Goal: Task Accomplishment & Management: Manage account settings

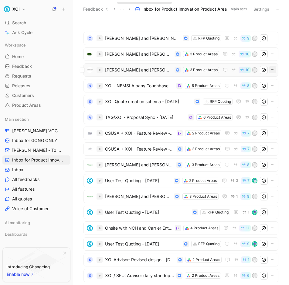
click at [273, 70] on icon "button" at bounding box center [272, 69] width 5 height 5
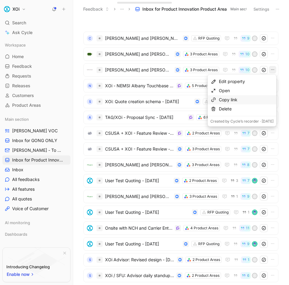
click at [241, 97] on div "Copy link" at bounding box center [246, 99] width 55 height 7
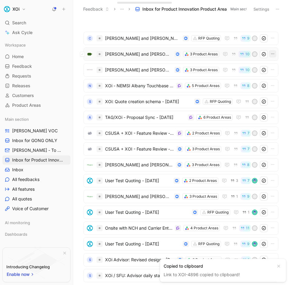
click at [273, 54] on icon "button" at bounding box center [272, 53] width 5 height 5
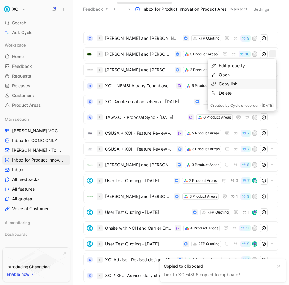
click at [245, 84] on div "Copy link" at bounding box center [246, 83] width 55 height 7
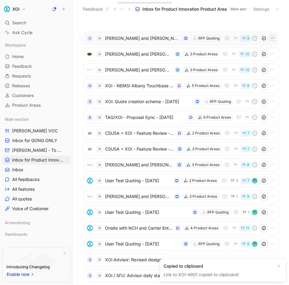
click at [274, 38] on icon "button" at bounding box center [272, 38] width 5 height 5
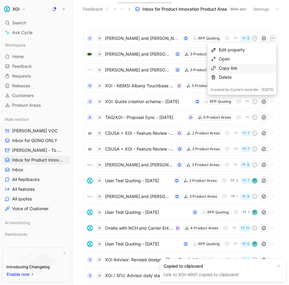
click at [250, 68] on div "Copy link" at bounding box center [246, 67] width 55 height 7
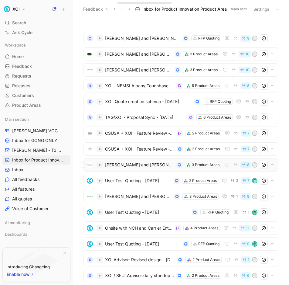
click at [245, 165] on icon "button" at bounding box center [244, 164] width 4 height 4
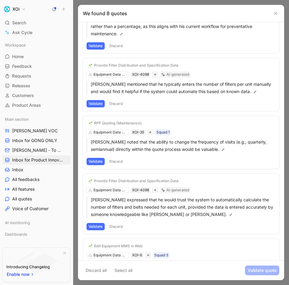
scroll to position [164, 0]
click at [275, 13] on use at bounding box center [276, 13] width 2 height 2
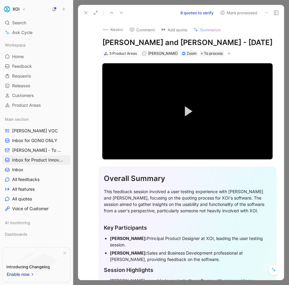
click at [86, 11] on icon at bounding box center [86, 12] width 5 height 5
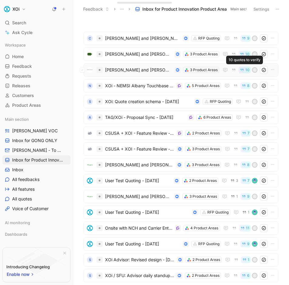
click at [244, 69] on icon "button" at bounding box center [242, 70] width 4 height 4
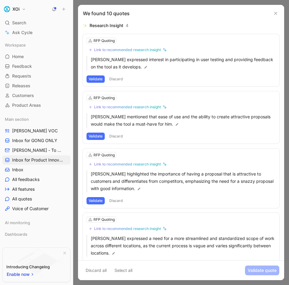
click at [97, 135] on button "Validate" at bounding box center [96, 135] width 18 height 7
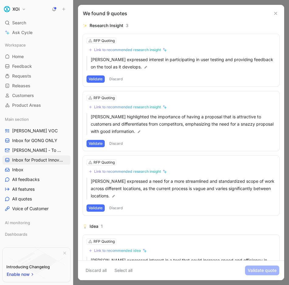
click at [99, 143] on button "Validate" at bounding box center [96, 143] width 18 height 7
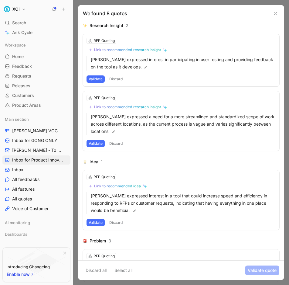
click at [95, 146] on button "Validate" at bounding box center [96, 143] width 18 height 7
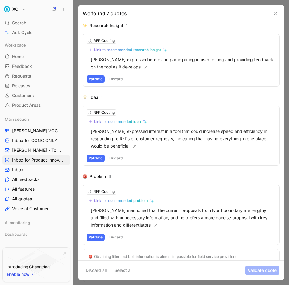
click at [100, 156] on button "Validate" at bounding box center [96, 157] width 18 height 7
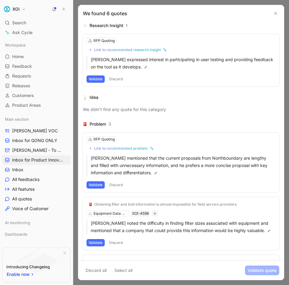
click at [117, 80] on button "Discard" at bounding box center [116, 78] width 18 height 7
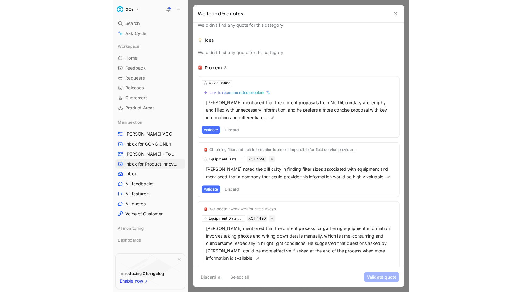
scroll to position [15, 0]
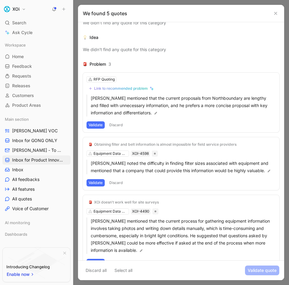
click at [241, 57] on div "Idea We didn’t find any quote for this category" at bounding box center [181, 46] width 197 height 24
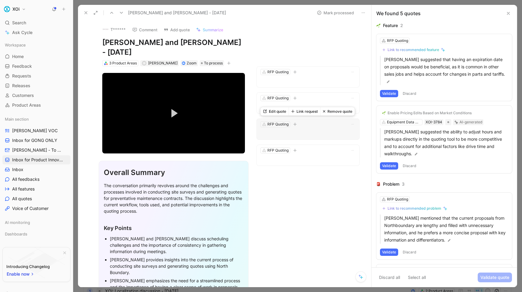
click at [289, 130] on p at bounding box center [308, 133] width 95 height 7
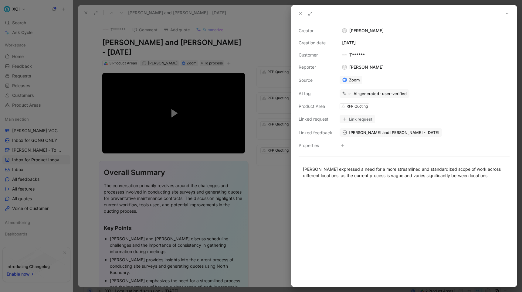
click at [289, 13] on use at bounding box center [300, 13] width 2 height 2
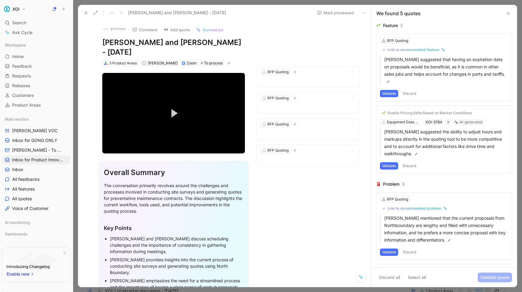
click at [289, 90] on button "Validate" at bounding box center [389, 93] width 18 height 7
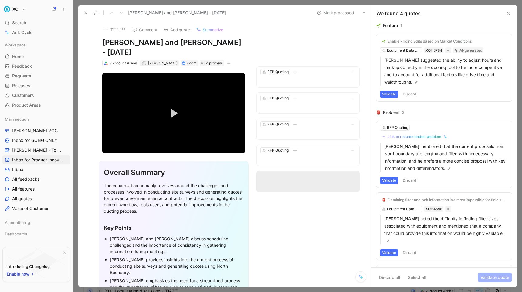
click at [289, 94] on button "Validate" at bounding box center [389, 94] width 18 height 7
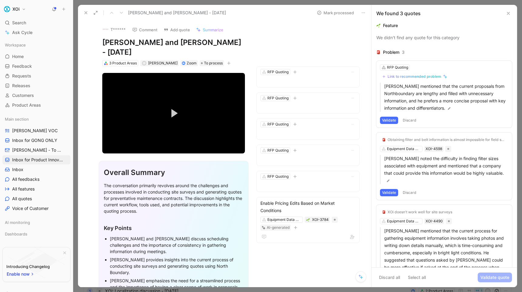
click at [289, 120] on button "Validate" at bounding box center [389, 120] width 18 height 7
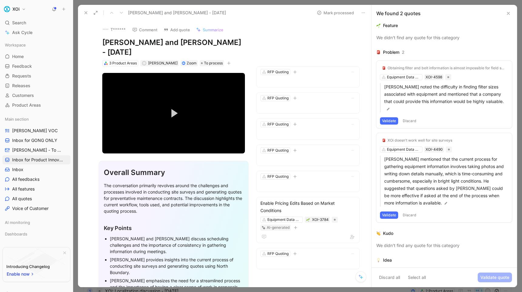
click at [289, 117] on button "Validate" at bounding box center [389, 120] width 18 height 7
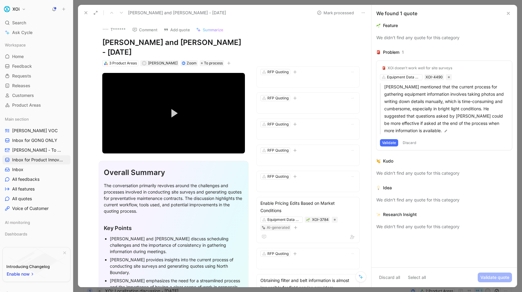
click at [289, 143] on button "Validate" at bounding box center [389, 142] width 18 height 7
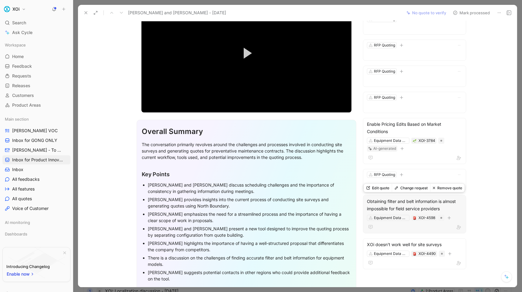
scroll to position [65, 0]
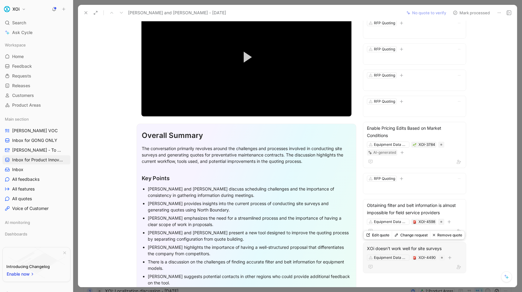
click at [289, 248] on div "XOi doesn't work well for site surveys" at bounding box center [414, 248] width 95 height 7
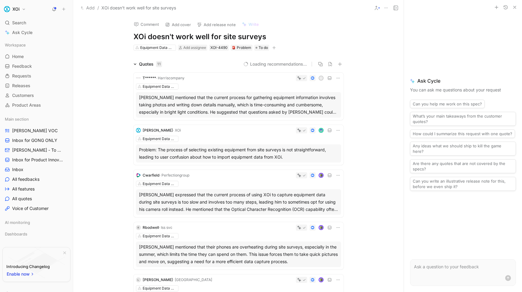
click at [289, 7] on use "button" at bounding box center [515, 7] width 2 height 2
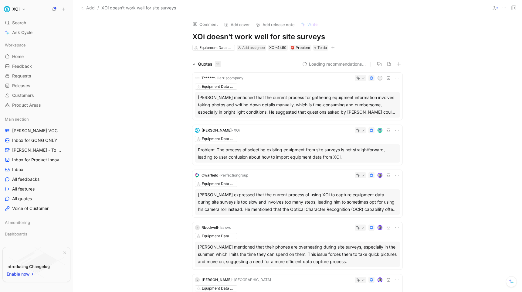
scroll to position [0, 0]
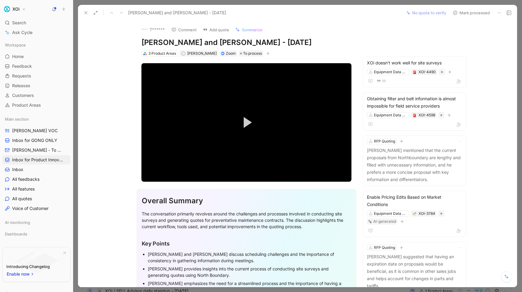
click at [85, 12] on use at bounding box center [86, 13] width 2 height 2
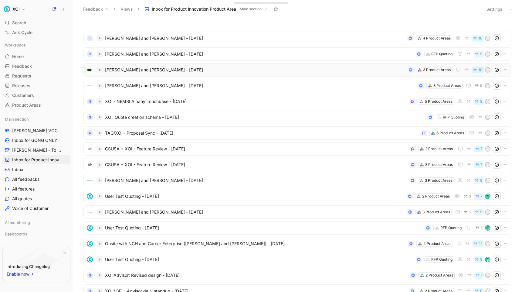
click at [128, 70] on span "[PERSON_NAME] and [PERSON_NAME] - [DATE]" at bounding box center [255, 69] width 300 height 7
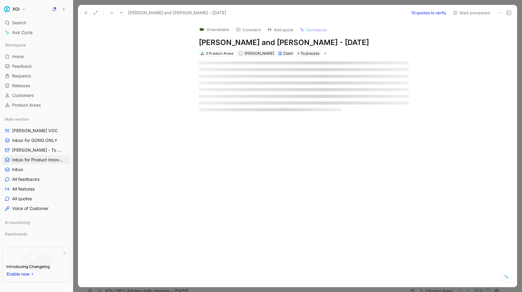
click at [289, 66] on div at bounding box center [304, 86] width 426 height 60
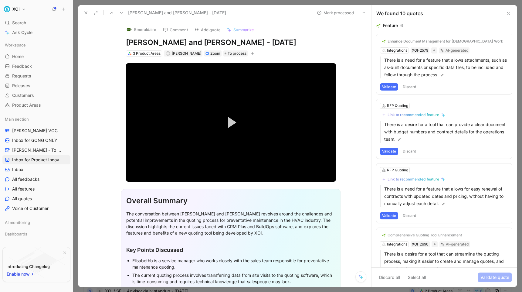
click at [393, 86] on button "Validate" at bounding box center [389, 86] width 18 height 7
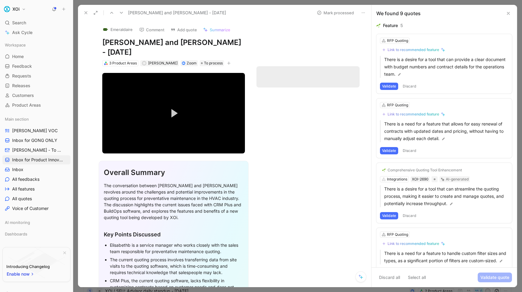
click at [390, 87] on button "Validate" at bounding box center [389, 86] width 18 height 7
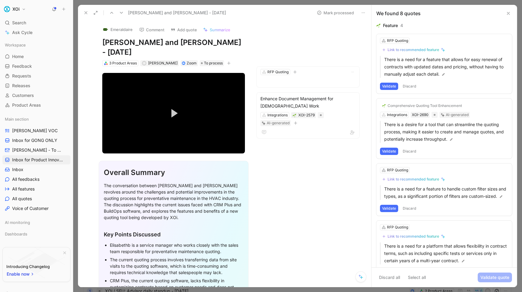
click at [391, 85] on button "Validate" at bounding box center [389, 86] width 18 height 7
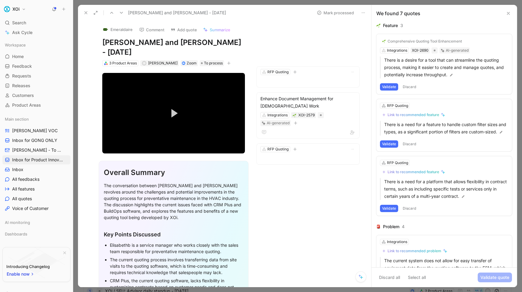
click at [390, 86] on button "Validate" at bounding box center [389, 86] width 18 height 7
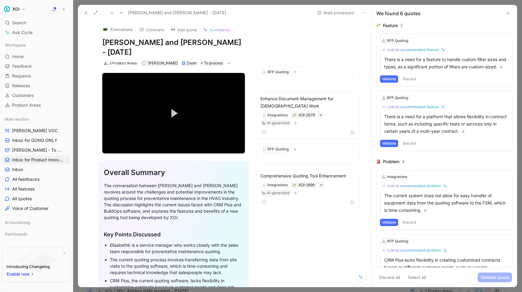
click at [390, 83] on button "Validate" at bounding box center [389, 78] width 18 height 7
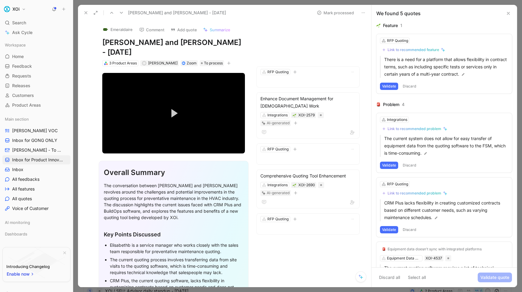
click at [391, 87] on button "Validate" at bounding box center [389, 86] width 18 height 7
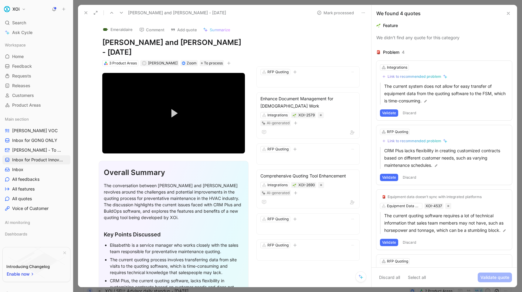
click at [392, 112] on button "Validate" at bounding box center [389, 112] width 18 height 7
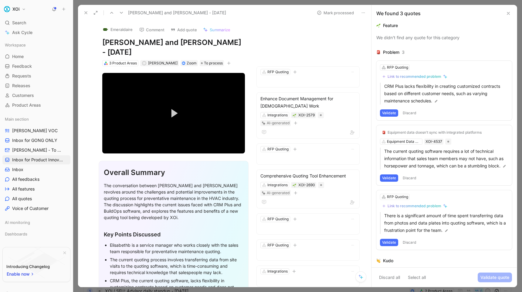
click at [392, 111] on button "Validate" at bounding box center [389, 112] width 18 height 7
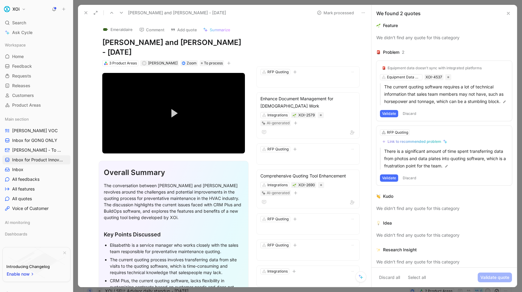
click at [392, 111] on button "Validate" at bounding box center [389, 113] width 18 height 7
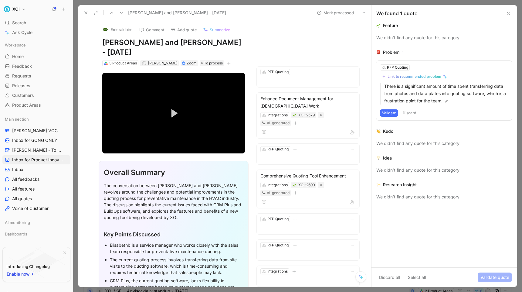
click at [392, 111] on button "Validate" at bounding box center [389, 112] width 18 height 7
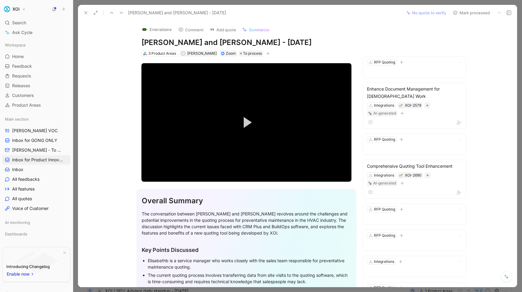
click at [87, 12] on icon at bounding box center [86, 12] width 5 height 5
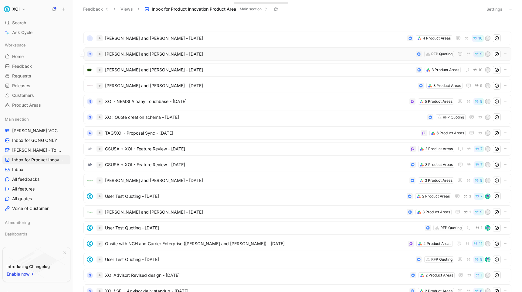
click at [268, 53] on span "[PERSON_NAME] and [PERSON_NAME] - [DATE]" at bounding box center [259, 53] width 309 height 7
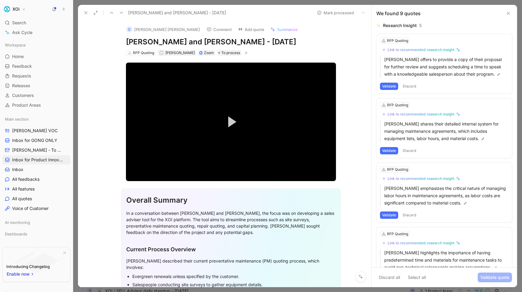
click at [408, 86] on button "Discard" at bounding box center [410, 86] width 18 height 7
click at [390, 86] on button "Validate" at bounding box center [389, 86] width 18 height 7
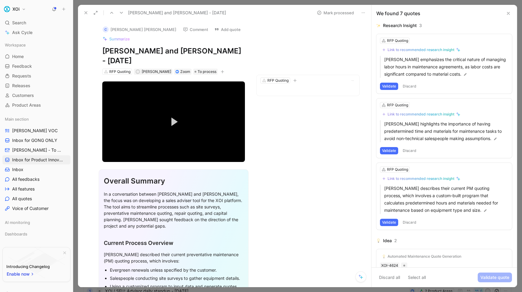
click at [389, 85] on button "Validate" at bounding box center [389, 86] width 18 height 7
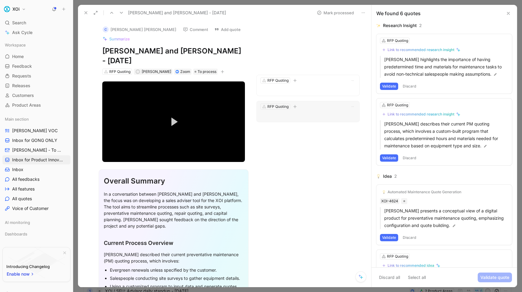
click at [328, 112] on p at bounding box center [308, 115] width 95 height 7
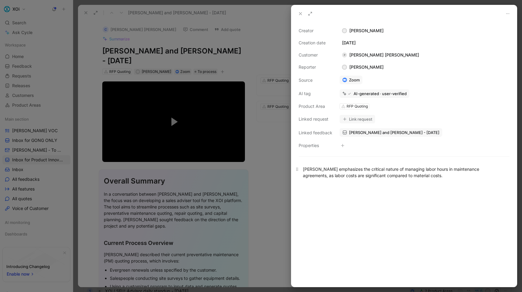
click at [415, 178] on div "[PERSON_NAME] emphasizes the critical nature of managing labor hours in mainten…" at bounding box center [404, 172] width 203 height 13
click at [270, 189] on div at bounding box center [261, 146] width 522 height 292
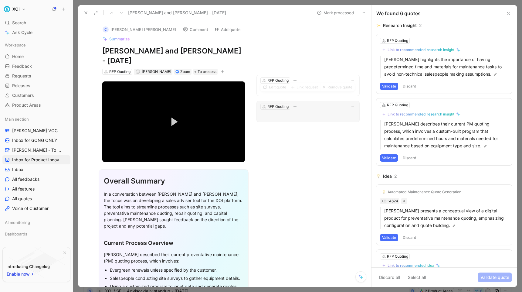
click at [311, 104] on div "RFP Quoting" at bounding box center [308, 107] width 95 height 6
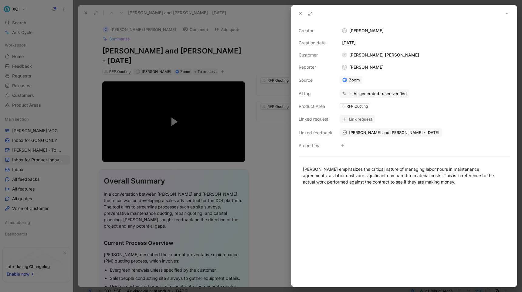
click at [281, 186] on div at bounding box center [261, 146] width 522 height 292
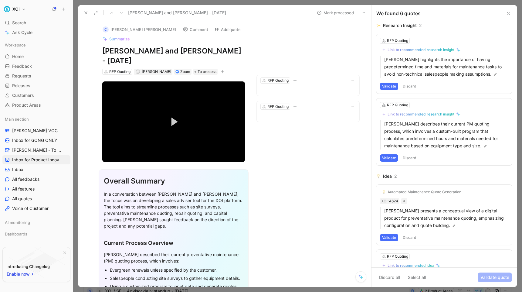
click at [390, 86] on button "Validate" at bounding box center [389, 86] width 18 height 7
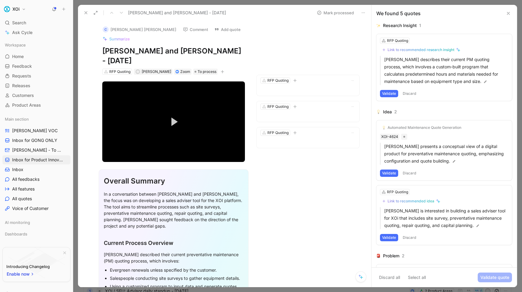
click at [388, 93] on button "Validate" at bounding box center [389, 93] width 18 height 7
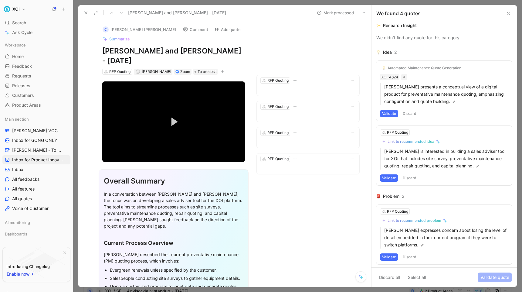
click at [408, 112] on button "Discard" at bounding box center [410, 113] width 18 height 7
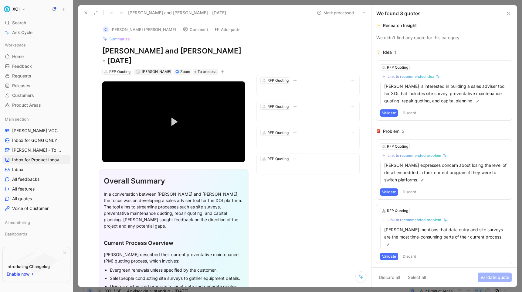
click at [412, 112] on button "Discard" at bounding box center [410, 112] width 18 height 7
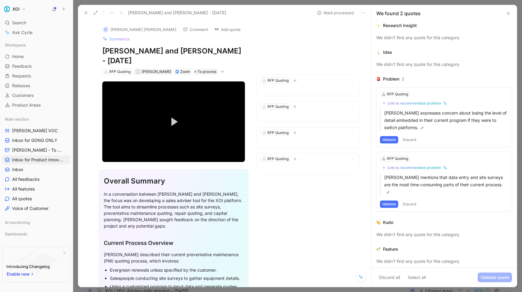
click at [389, 139] on button "Validate" at bounding box center [389, 139] width 18 height 7
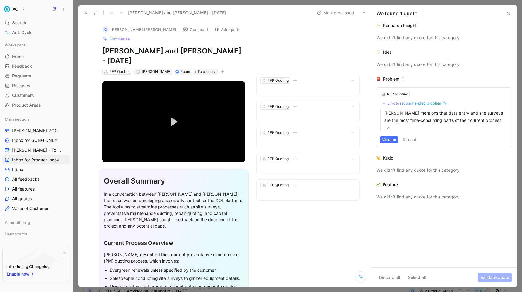
click at [389, 136] on button "Validate" at bounding box center [389, 139] width 18 height 7
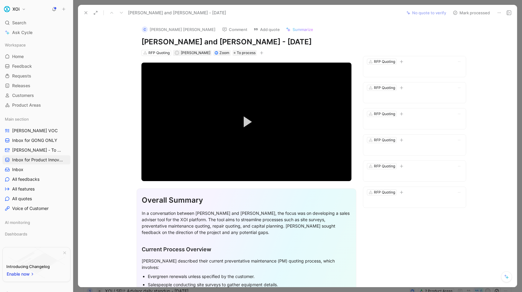
click at [85, 11] on icon at bounding box center [86, 12] width 5 height 5
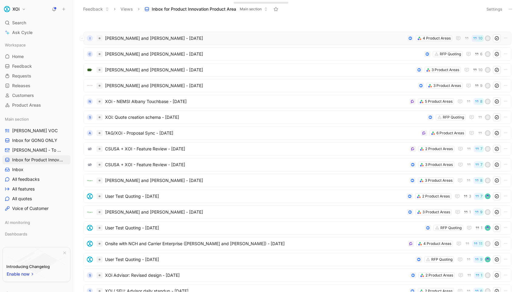
click at [152, 39] on span "[PERSON_NAME] and [PERSON_NAME] - [DATE]" at bounding box center [255, 38] width 300 height 7
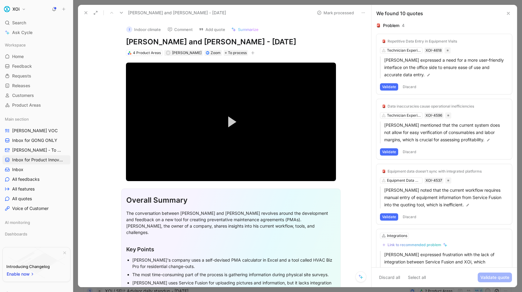
click at [389, 85] on button "Validate" at bounding box center [389, 86] width 18 height 7
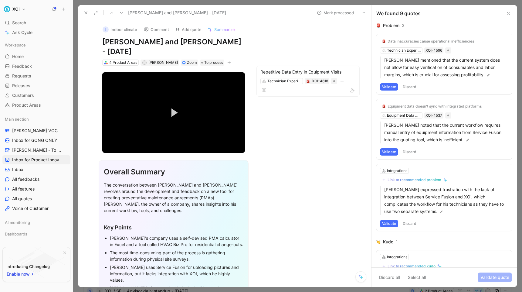
click at [389, 87] on button "Validate" at bounding box center [389, 86] width 18 height 7
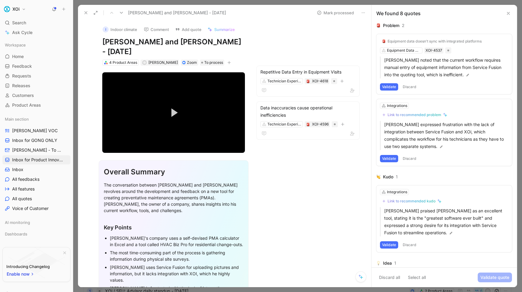
click at [394, 86] on button "Validate" at bounding box center [389, 86] width 18 height 7
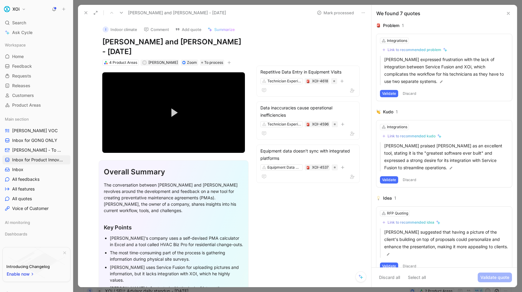
click at [397, 91] on button "Validate" at bounding box center [389, 93] width 18 height 7
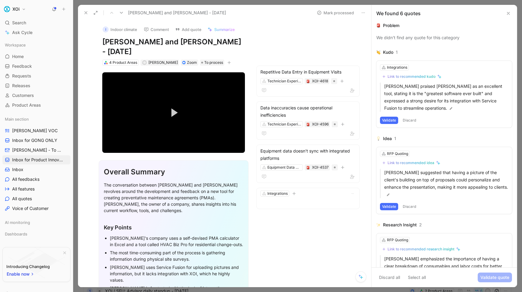
click at [391, 122] on button "Validate" at bounding box center [389, 120] width 18 height 7
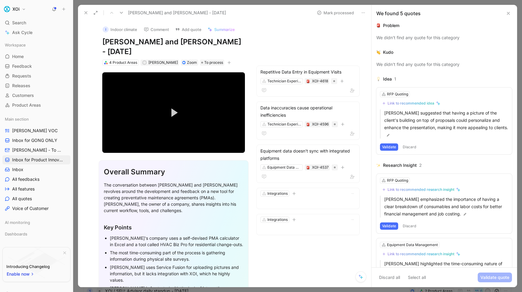
click at [392, 143] on button "Validate" at bounding box center [389, 146] width 18 height 7
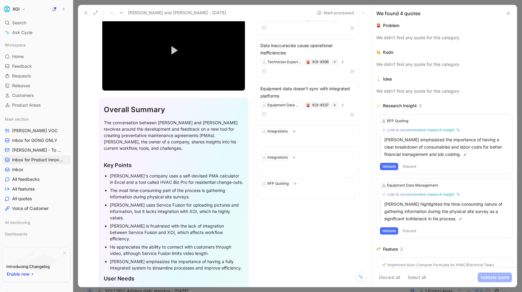
scroll to position [62, 0]
click at [394, 166] on button "Validate" at bounding box center [389, 166] width 18 height 7
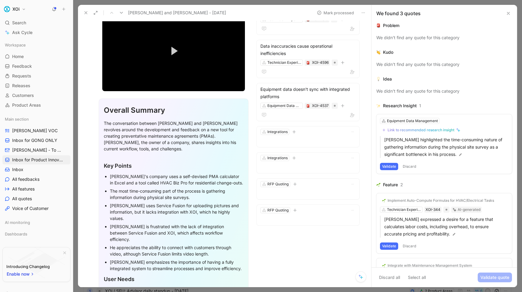
click at [392, 166] on button "Validate" at bounding box center [389, 166] width 18 height 7
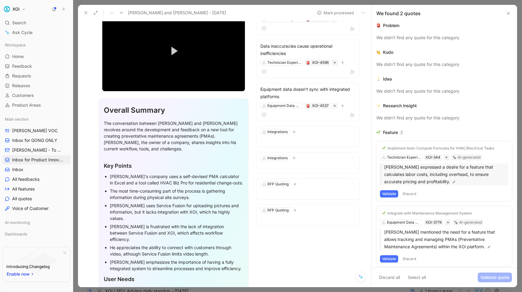
scroll to position [4, 0]
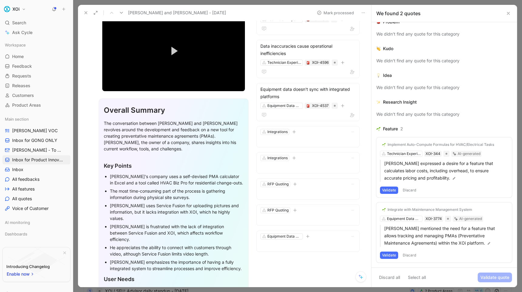
click at [391, 190] on button "Validate" at bounding box center [389, 189] width 18 height 7
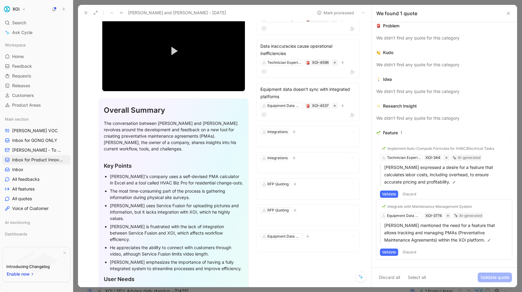
scroll to position [0, 0]
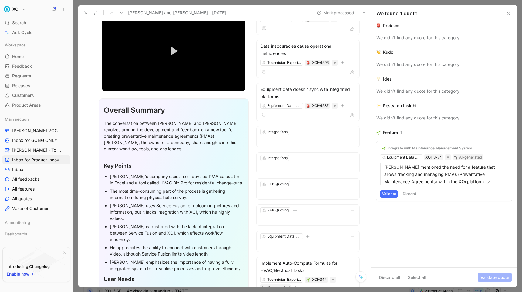
click at [390, 193] on button "Validate" at bounding box center [389, 193] width 18 height 7
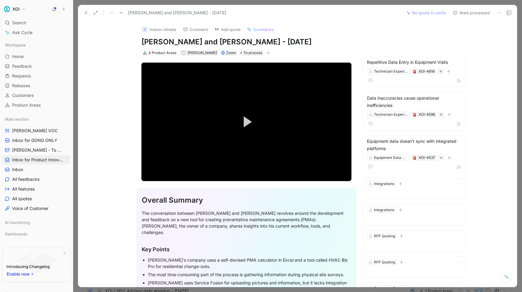
click at [84, 13] on icon at bounding box center [86, 12] width 5 height 5
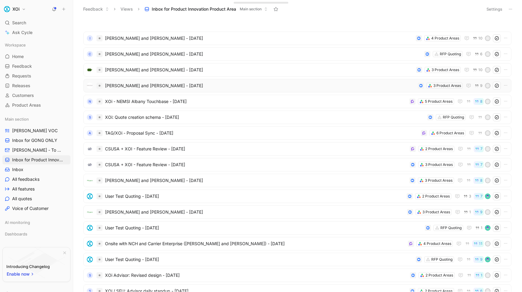
scroll to position [212, 0]
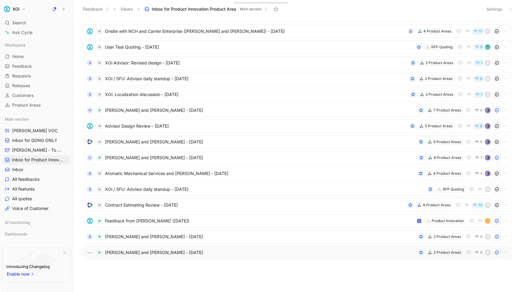
click at [373, 253] on span "[PERSON_NAME] and [PERSON_NAME] - [DATE]" at bounding box center [260, 252] width 311 height 7
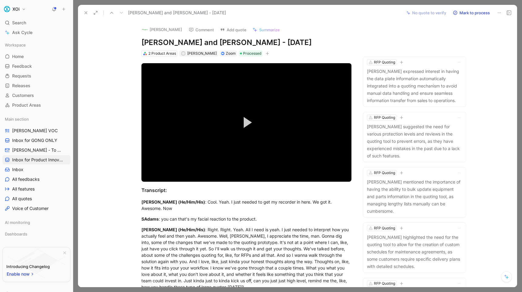
click at [85, 12] on use at bounding box center [86, 13] width 2 height 2
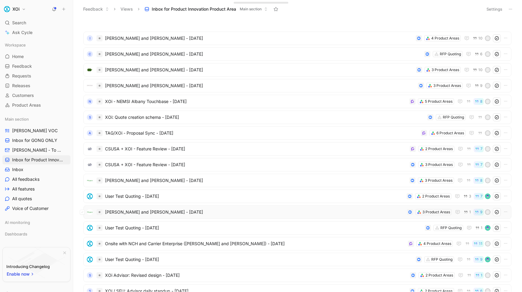
click at [363, 210] on span "[PERSON_NAME] and [PERSON_NAME] - [DATE]" at bounding box center [255, 211] width 300 height 7
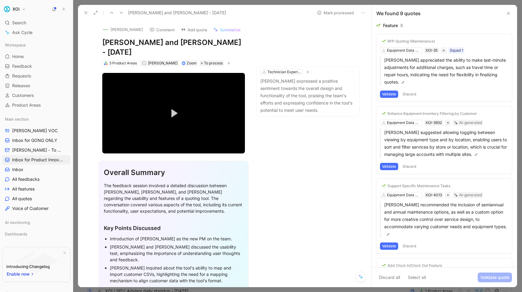
click at [389, 91] on button "Validate" at bounding box center [389, 94] width 18 height 7
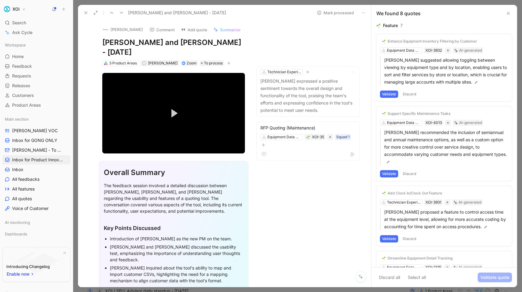
click at [392, 92] on button "Validate" at bounding box center [389, 94] width 18 height 7
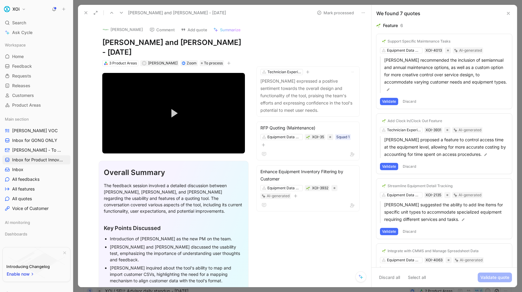
click at [392, 98] on button "Validate" at bounding box center [389, 101] width 18 height 7
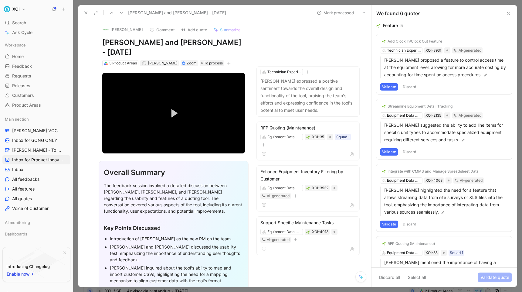
click at [390, 87] on button "Validate" at bounding box center [389, 86] width 18 height 7
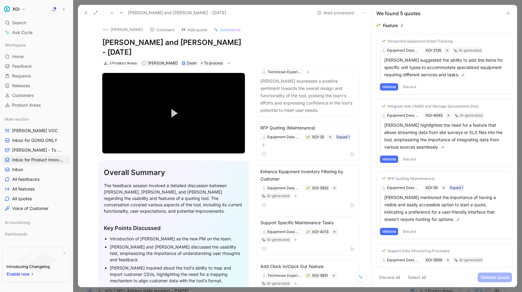
click at [390, 87] on button "Validate" at bounding box center [389, 86] width 18 height 7
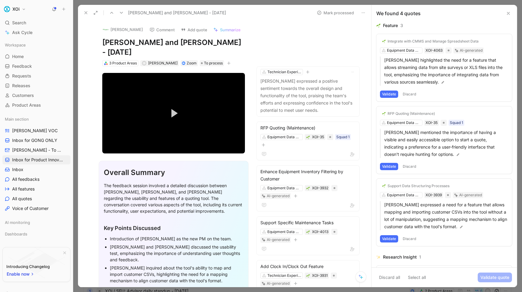
click at [392, 94] on button "Validate" at bounding box center [389, 94] width 18 height 7
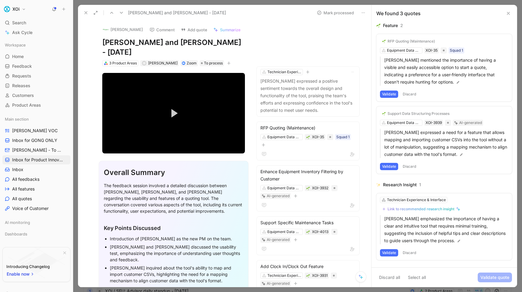
click at [390, 93] on button "Validate" at bounding box center [389, 94] width 18 height 7
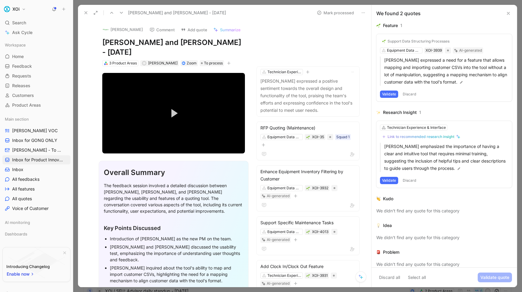
click at [390, 93] on button "Validate" at bounding box center [389, 94] width 18 height 7
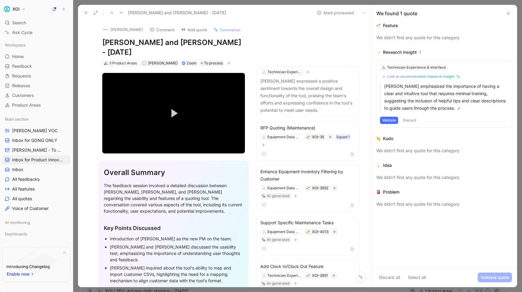
click at [388, 119] on button "Validate" at bounding box center [389, 120] width 18 height 7
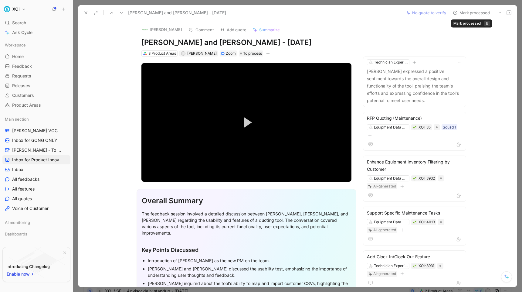
click at [465, 13] on button "Mark processed" at bounding box center [471, 13] width 43 height 9
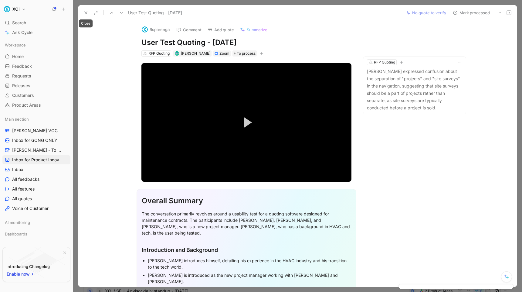
click at [86, 13] on use at bounding box center [86, 13] width 2 height 2
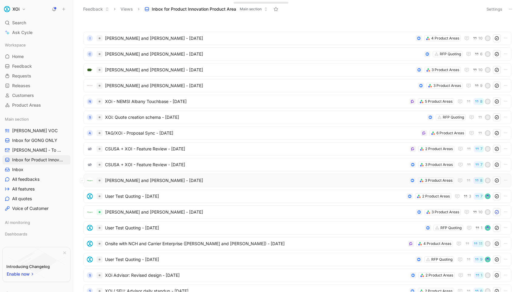
click at [248, 180] on span "[PERSON_NAME] and [PERSON_NAME] - [DATE]" at bounding box center [256, 180] width 302 height 7
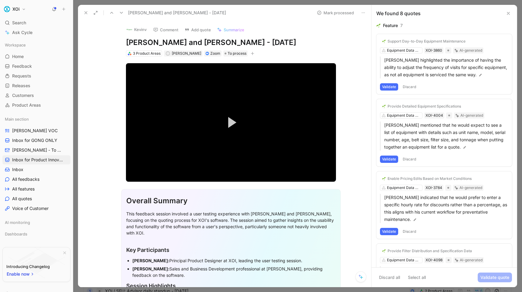
click at [390, 86] on button "Validate" at bounding box center [389, 86] width 18 height 7
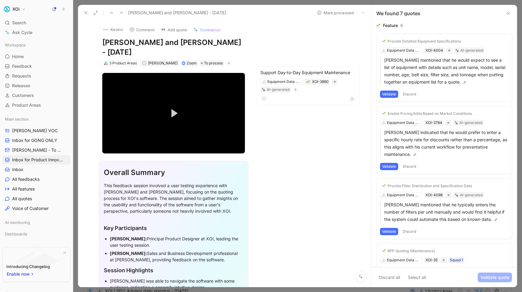
click at [388, 94] on button "Validate" at bounding box center [389, 94] width 18 height 7
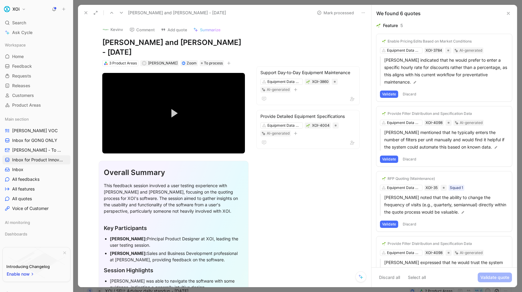
click at [388, 94] on button "Validate" at bounding box center [389, 94] width 18 height 7
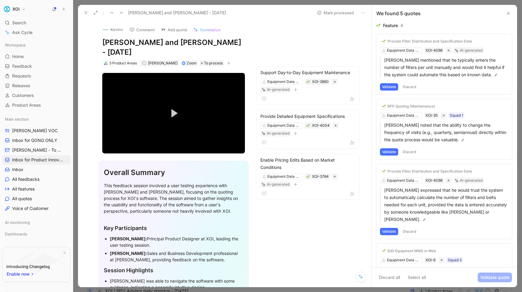
click at [389, 86] on button "Validate" at bounding box center [389, 86] width 18 height 7
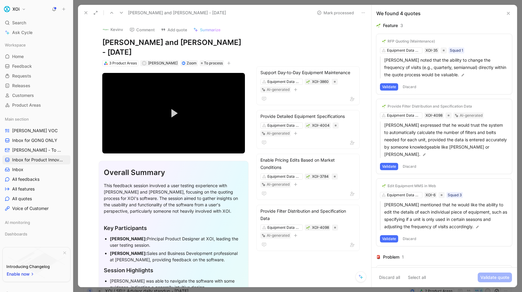
click at [389, 86] on button "Validate" at bounding box center [389, 86] width 18 height 7
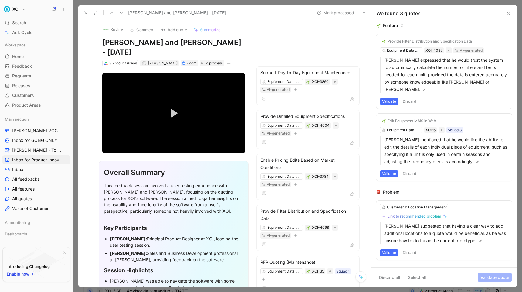
click at [388, 98] on button "Validate" at bounding box center [389, 101] width 18 height 7
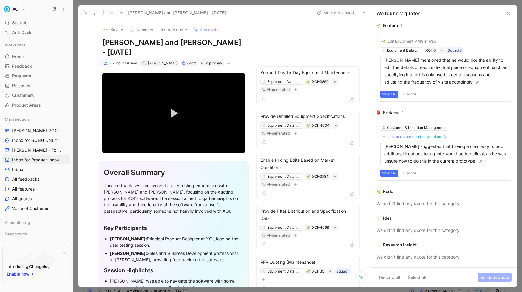
click at [388, 93] on button "Validate" at bounding box center [389, 94] width 18 height 7
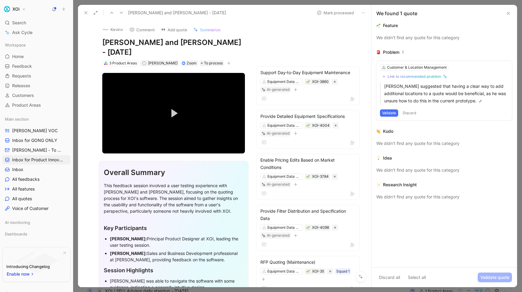
click at [391, 114] on button "Validate" at bounding box center [389, 112] width 18 height 7
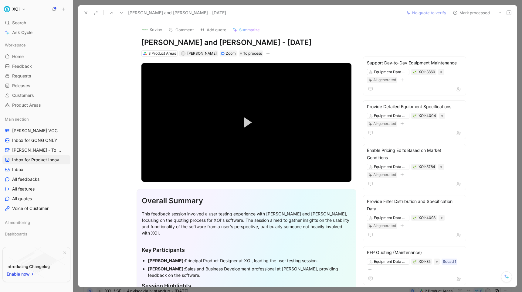
click at [472, 12] on button "Mark processed" at bounding box center [471, 13] width 43 height 9
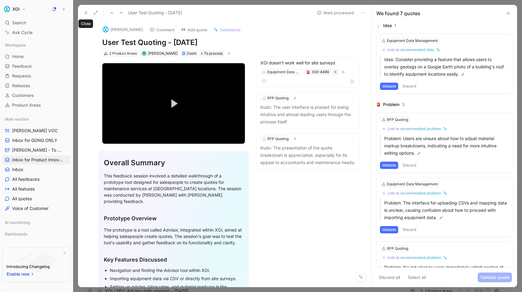
click at [86, 13] on icon at bounding box center [86, 12] width 5 height 5
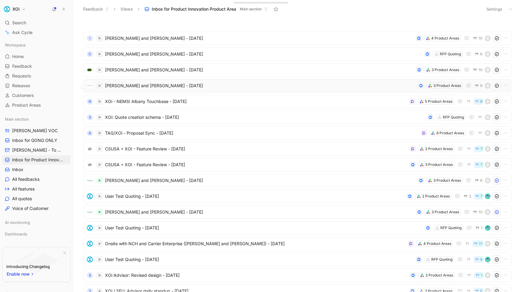
click at [489, 85] on div "G" at bounding box center [488, 86] width 4 height 4
click at [20, 8] on button "XOi" at bounding box center [14, 9] width 25 height 9
click at [26, 37] on div "Account settings" at bounding box center [41, 39] width 75 height 10
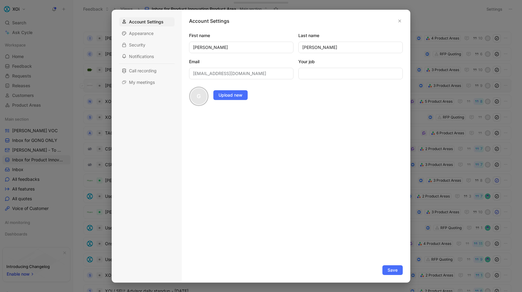
click at [204, 97] on div "G" at bounding box center [199, 96] width 18 height 18
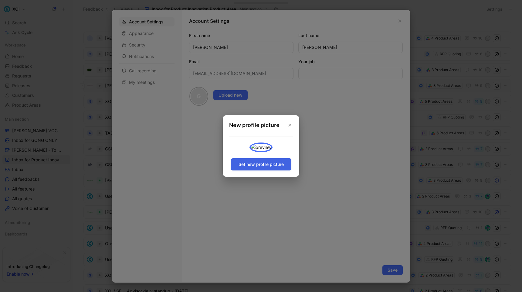
click at [275, 168] on span "Set new profile picture" at bounding box center [261, 164] width 45 height 7
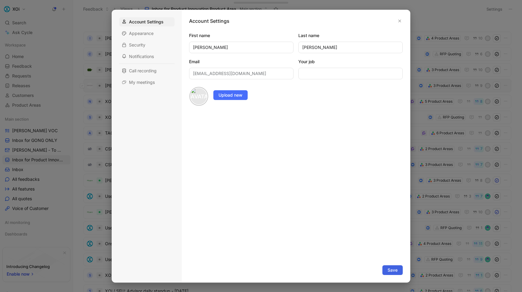
click at [390, 268] on span "Save" at bounding box center [393, 269] width 10 height 7
click at [399, 21] on icon "button" at bounding box center [400, 20] width 3 height 3
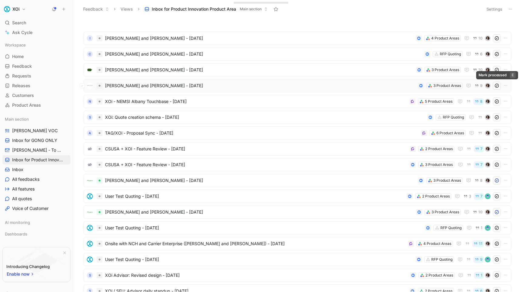
click at [497, 85] on use at bounding box center [497, 86] width 4 height 4
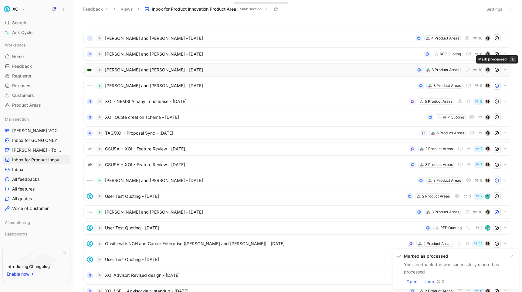
click at [497, 70] on icon at bounding box center [497, 69] width 5 height 5
click at [497, 53] on icon at bounding box center [497, 54] width 5 height 5
click at [495, 38] on use at bounding box center [497, 38] width 4 height 4
click at [391, 103] on span "XOi - NEMSI Albany Touchbase - [DATE]" at bounding box center [256, 101] width 302 height 7
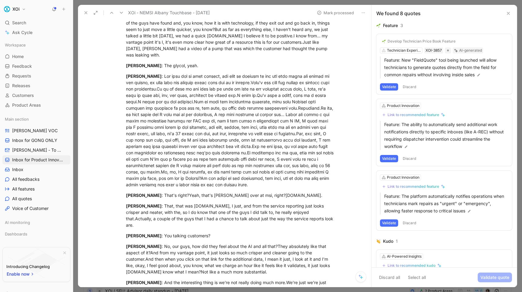
scroll to position [661, 0]
click at [509, 11] on icon at bounding box center [508, 13] width 5 height 5
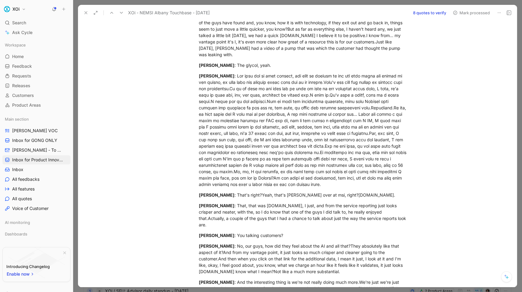
click at [87, 12] on icon at bounding box center [86, 12] width 5 height 5
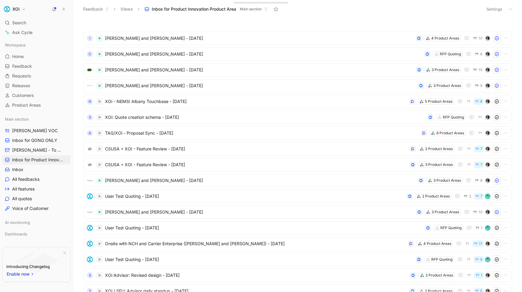
click at [24, 10] on button "XOi" at bounding box center [14, 9] width 25 height 9
click at [27, 24] on div "[EMAIL_ADDRESS][DOMAIN_NAME]" at bounding box center [46, 26] width 61 height 5
click at [13, 38] on div "Account settings" at bounding box center [41, 39] width 75 height 10
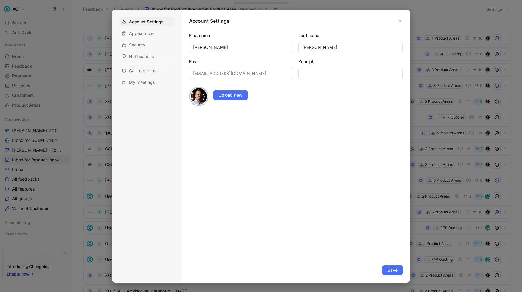
click at [193, 104] on div at bounding box center [198, 96] width 19 height 19
click at [151, 33] on span "Appearance" at bounding box center [141, 33] width 25 height 6
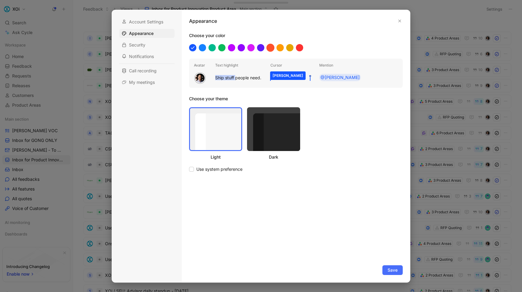
click at [271, 48] on div at bounding box center [271, 47] width 8 height 8
click at [278, 47] on div at bounding box center [280, 47] width 8 height 8
click at [212, 46] on div at bounding box center [212, 47] width 8 height 8
click at [224, 49] on div at bounding box center [222, 47] width 8 height 8
click at [242, 47] on div at bounding box center [242, 47] width 8 height 8
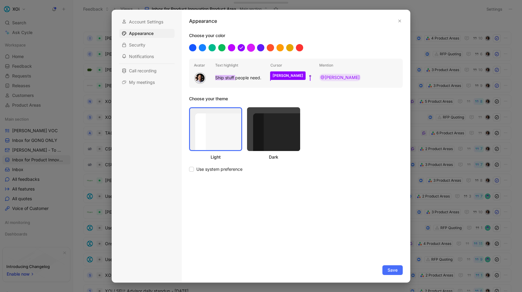
click at [253, 49] on div at bounding box center [251, 47] width 8 height 8
click at [262, 48] on div at bounding box center [261, 47] width 8 height 8
click at [271, 48] on div at bounding box center [271, 47] width 8 height 8
click at [393, 265] on button "Save" at bounding box center [393, 270] width 20 height 10
click at [204, 76] on img at bounding box center [200, 78] width 10 height 10
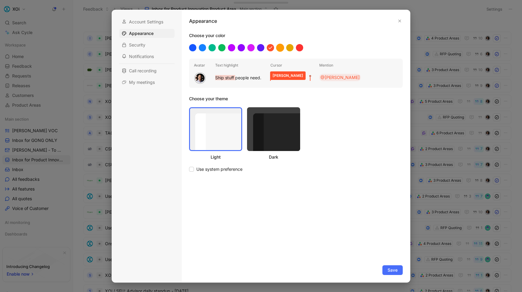
click at [281, 47] on div at bounding box center [280, 47] width 8 height 8
click at [300, 48] on div at bounding box center [300, 47] width 8 height 8
click at [289, 47] on div at bounding box center [290, 47] width 8 height 8
click at [279, 47] on div at bounding box center [280, 47] width 8 height 8
click at [271, 47] on div at bounding box center [271, 47] width 8 height 8
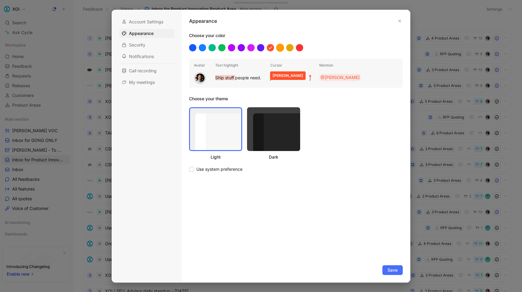
click at [279, 47] on div at bounding box center [280, 47] width 8 height 8
click at [389, 266] on span "Save" at bounding box center [393, 269] width 10 height 7
click at [400, 21] on icon "button" at bounding box center [400, 20] width 3 height 3
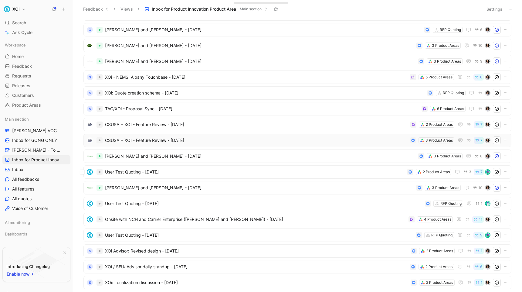
scroll to position [27, 0]
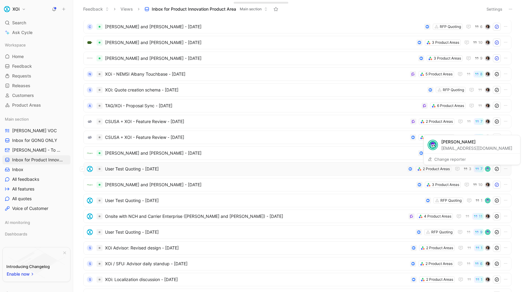
click at [488, 169] on img at bounding box center [488, 169] width 4 height 4
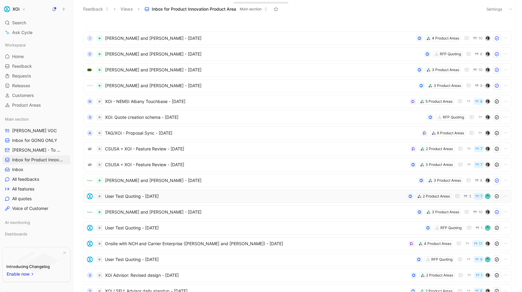
click at [22, 10] on button "XOi" at bounding box center [14, 9] width 25 height 9
click at [7, 22] on img at bounding box center [10, 23] width 6 height 6
click at [19, 40] on div "Account settings" at bounding box center [41, 39] width 75 height 10
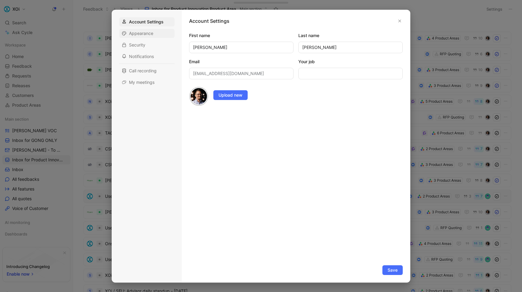
click at [145, 36] on span "Appearance" at bounding box center [141, 33] width 24 height 6
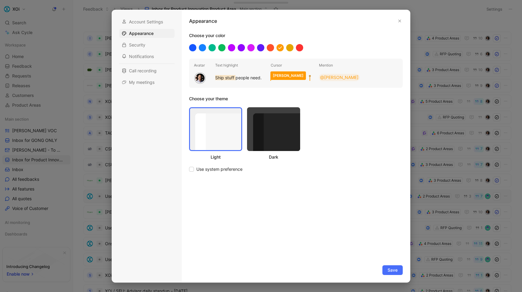
click at [204, 80] on img at bounding box center [200, 78] width 10 height 10
click at [247, 46] on div at bounding box center [251, 47] width 8 height 8
click at [241, 46] on div at bounding box center [242, 47] width 8 height 8
click at [255, 46] on div at bounding box center [296, 47] width 214 height 7
click at [240, 46] on icon at bounding box center [241, 47] width 5 height 5
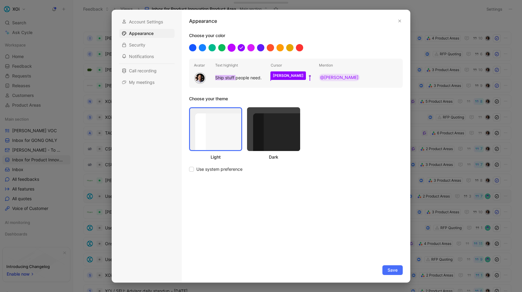
click at [230, 46] on div at bounding box center [232, 47] width 8 height 8
click at [224, 46] on div at bounding box center [222, 47] width 8 height 8
click at [192, 49] on div at bounding box center [193, 47] width 8 height 8
click at [206, 48] on div at bounding box center [203, 47] width 8 height 8
click at [389, 271] on span "Save" at bounding box center [393, 269] width 10 height 7
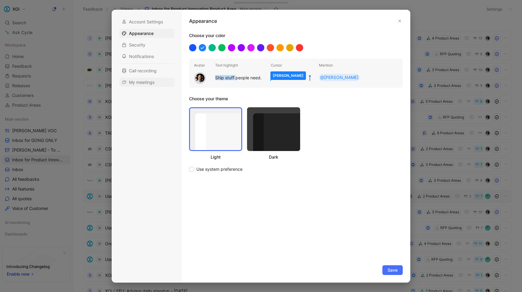
click at [146, 82] on span "My meetings" at bounding box center [142, 82] width 26 height 6
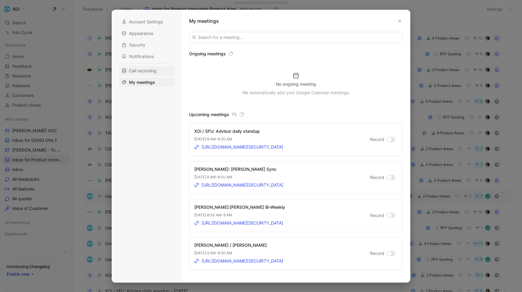
click at [145, 69] on span "Call recording" at bounding box center [143, 71] width 28 height 6
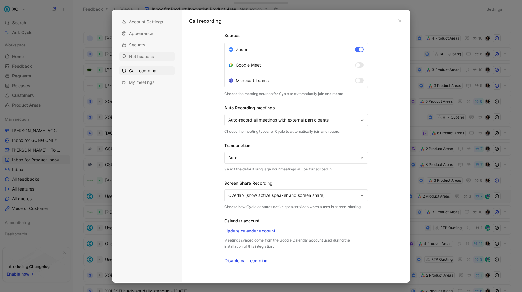
click at [146, 57] on span "Notifications" at bounding box center [141, 56] width 25 height 6
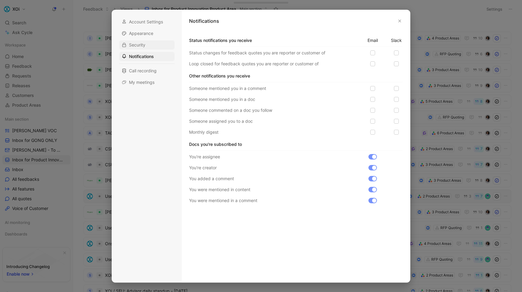
click at [143, 45] on span "Security" at bounding box center [137, 45] width 16 height 6
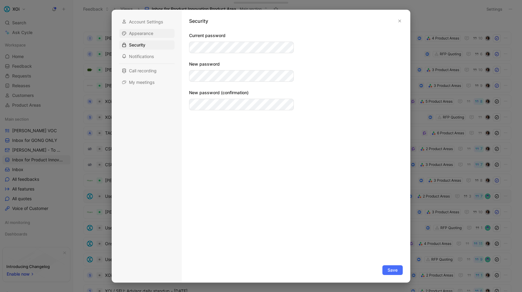
click at [142, 36] on span "Appearance" at bounding box center [141, 33] width 24 height 6
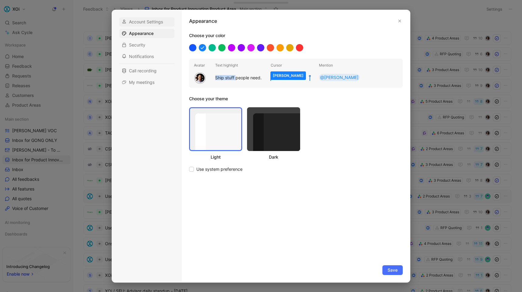
click at [142, 23] on span "Account Settings" at bounding box center [146, 22] width 34 height 6
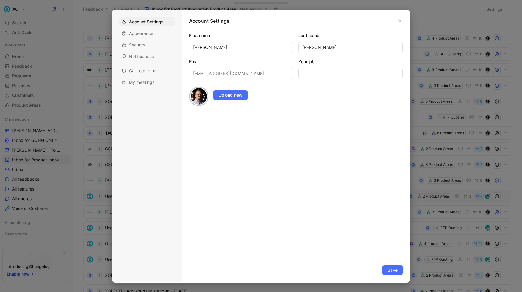
click at [201, 105] on div at bounding box center [198, 96] width 19 height 19
click at [401, 20] on icon "button" at bounding box center [400, 21] width 4 height 4
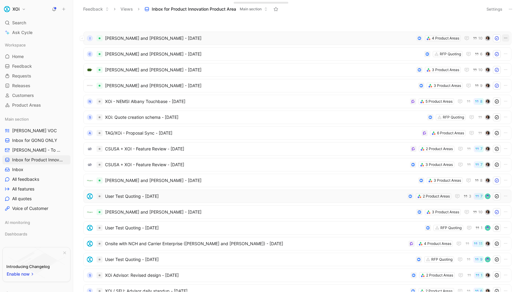
click at [505, 38] on icon "button" at bounding box center [506, 38] width 5 height 5
click at [506, 71] on icon "button" at bounding box center [506, 69] width 5 height 5
click at [482, 82] on div "Edit property" at bounding box center [480, 81] width 53 height 7
click at [507, 70] on icon "button" at bounding box center [506, 69] width 5 height 5
click at [308, 71] on span "[PERSON_NAME] and [PERSON_NAME] - [DATE]" at bounding box center [259, 69] width 309 height 7
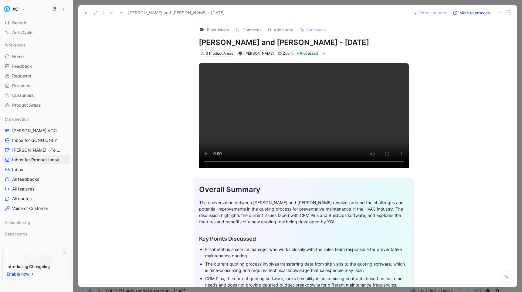
click at [283, 43] on h1 "[PERSON_NAME] and [PERSON_NAME] - [DATE]" at bounding box center [304, 43] width 210 height 10
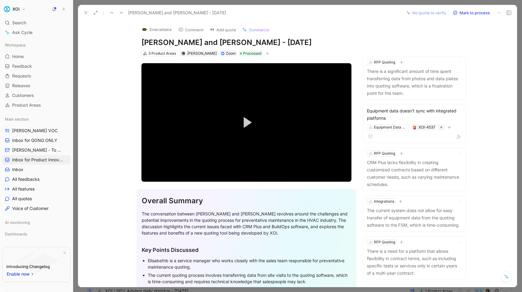
click at [265, 42] on h1 "[PERSON_NAME] and [PERSON_NAME] - [DATE]" at bounding box center [247, 43] width 210 height 10
click at [233, 44] on h1 "[PERSON_NAME] and [PERSON_NAME] - [DATE]" at bounding box center [247, 43] width 210 height 10
drag, startPoint x: 233, startPoint y: 44, endPoint x: 254, endPoint y: 44, distance: 21.3
click at [254, 44] on h1 "[PERSON_NAME] and [PERSON_NAME] - [DATE]" at bounding box center [247, 43] width 210 height 10
click at [85, 13] on icon at bounding box center [86, 12] width 5 height 5
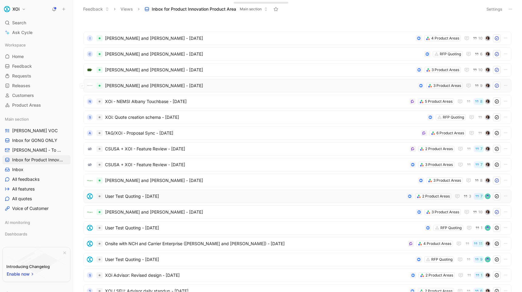
click at [160, 85] on span "[PERSON_NAME] and [PERSON_NAME] - [DATE]" at bounding box center [260, 85] width 311 height 7
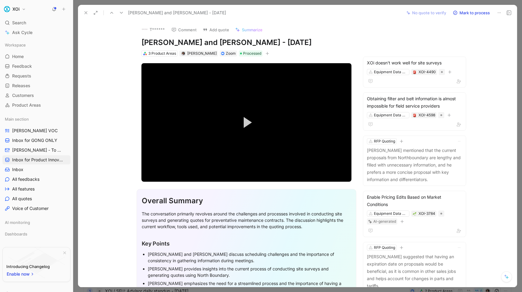
click at [84, 13] on icon at bounding box center [86, 12] width 5 height 5
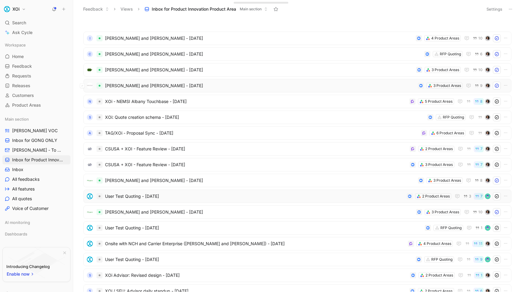
click at [149, 86] on span "[PERSON_NAME] and [PERSON_NAME] - [DATE]" at bounding box center [260, 85] width 311 height 7
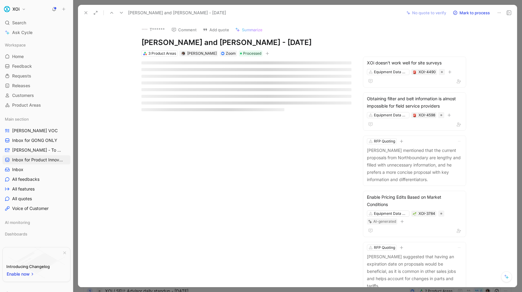
click at [207, 44] on h1 "[PERSON_NAME] and [PERSON_NAME] - [DATE]" at bounding box center [247, 43] width 210 height 10
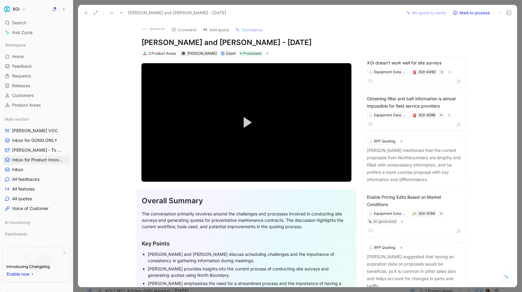
click at [198, 45] on h1 "[PERSON_NAME] and [PERSON_NAME] - [DATE]" at bounding box center [247, 43] width 210 height 10
click at [194, 44] on h1 "[PERSON_NAME] and [PERSON_NAME] - [DATE]" at bounding box center [247, 43] width 210 height 10
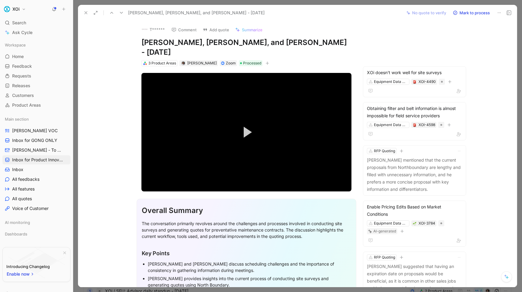
click at [87, 14] on use at bounding box center [86, 13] width 2 height 2
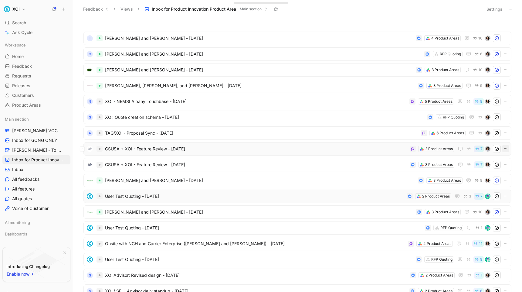
click at [508, 148] on icon "button" at bounding box center [506, 148] width 5 height 5
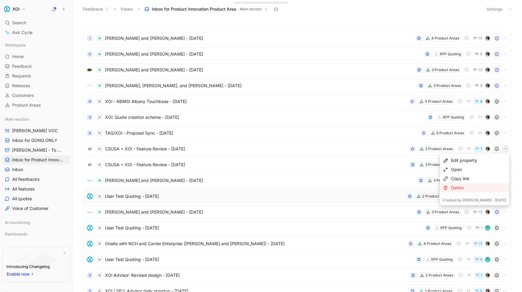
click at [474, 188] on div "Delete" at bounding box center [479, 187] width 56 height 7
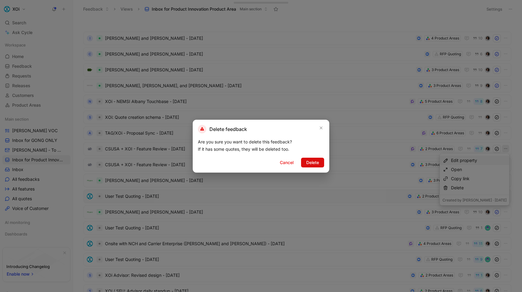
click at [310, 163] on span "Delete" at bounding box center [312, 162] width 13 height 7
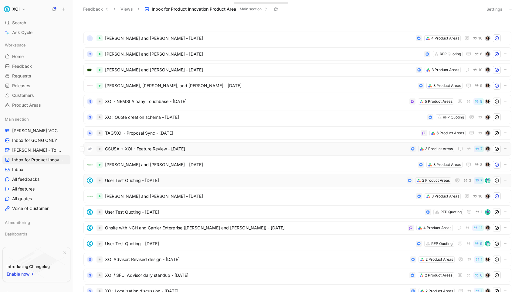
click at [384, 149] on span "CSUSA + XOI - Feature Review - [DATE]" at bounding box center [256, 148] width 302 height 7
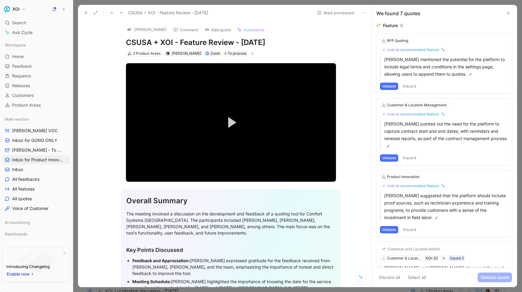
click at [390, 85] on button "Validate" at bounding box center [389, 86] width 18 height 7
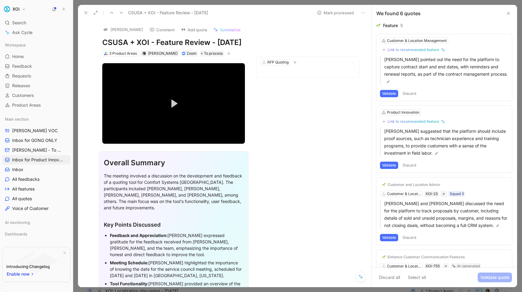
click at [389, 93] on button "Validate" at bounding box center [389, 93] width 18 height 7
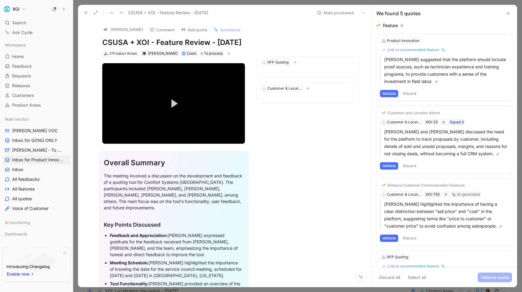
click at [390, 92] on button "Validate" at bounding box center [389, 93] width 18 height 7
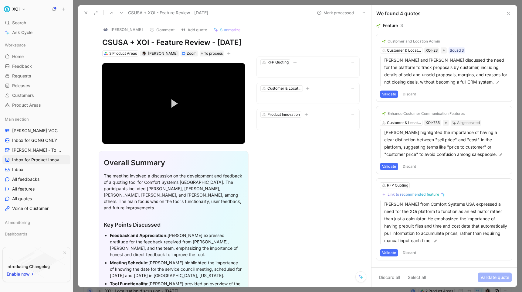
click at [390, 93] on button "Validate" at bounding box center [389, 94] width 18 height 7
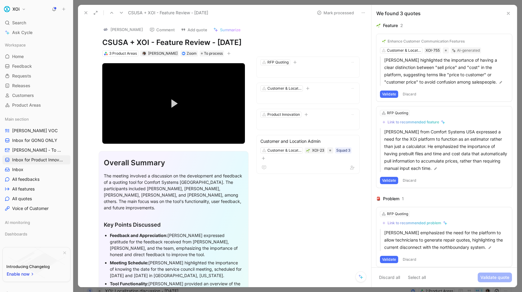
click at [388, 95] on button "Validate" at bounding box center [389, 94] width 18 height 7
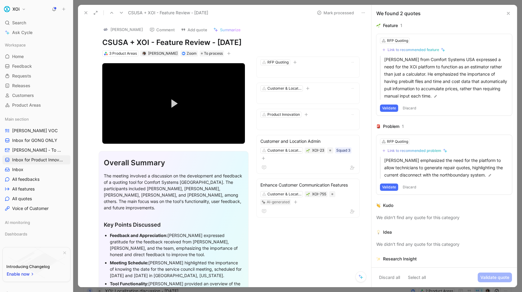
click at [388, 108] on button "Validate" at bounding box center [389, 107] width 18 height 7
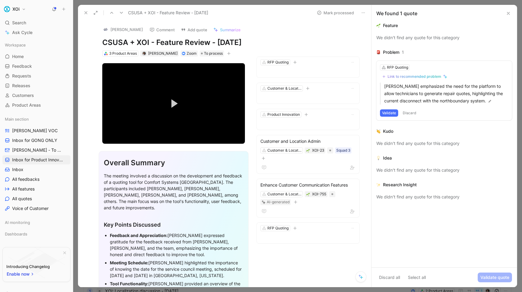
click at [388, 112] on button "Validate" at bounding box center [389, 112] width 18 height 7
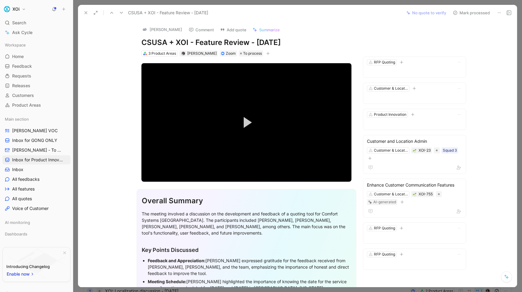
click at [480, 15] on button "Mark processed" at bounding box center [471, 13] width 43 height 9
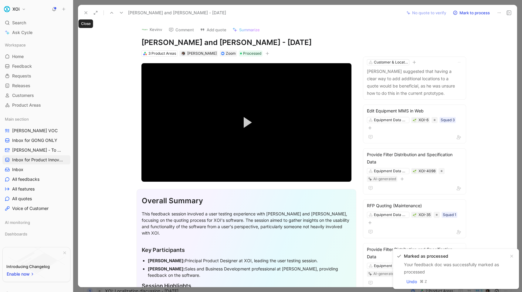
click at [84, 13] on icon at bounding box center [86, 12] width 5 height 5
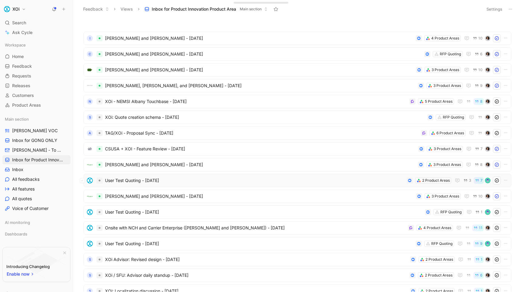
scroll to position [5, 0]
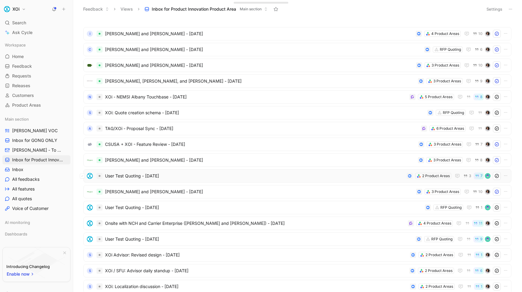
click at [358, 176] on span "User Test Quoting - [DATE]" at bounding box center [254, 175] width 299 height 7
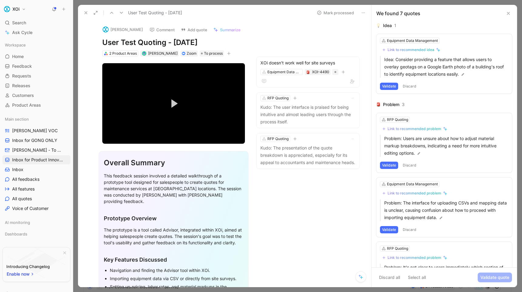
click at [509, 13] on use at bounding box center [509, 13] width 2 height 2
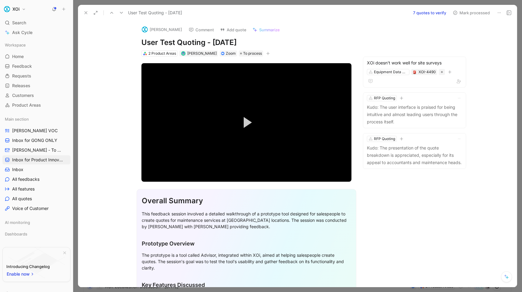
click at [84, 11] on icon at bounding box center [86, 12] width 5 height 5
